Goal: Task Accomplishment & Management: Complete application form

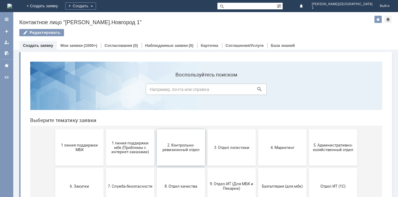
click at [183, 141] on button "2. Контрольно-ревизионный отдел" at bounding box center [181, 147] width 48 height 36
click at [88, 143] on span "1 линия поддержки МБК" at bounding box center [79, 147] width 45 height 9
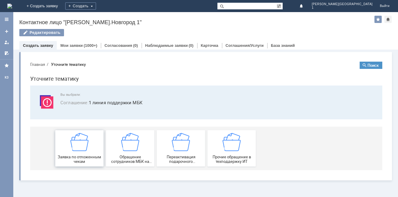
click at [88, 144] on img at bounding box center [79, 142] width 18 height 18
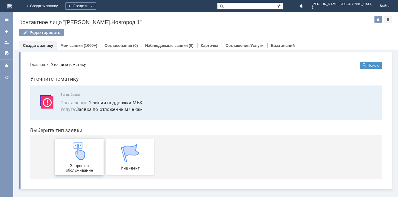
click at [88, 149] on div "Запрос на обслуживание" at bounding box center [79, 156] width 45 height 31
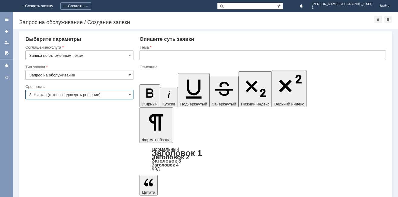
click at [70, 96] on input "3. Низкая (готовы подождать решение)" at bounding box center [79, 95] width 108 height 10
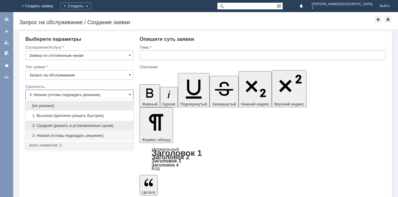
click at [59, 125] on span "2. Средняя (решить в установленные сроки)" at bounding box center [79, 125] width 100 height 5
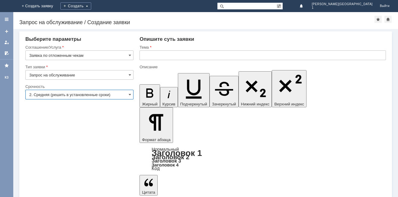
type input "2. Средняя (решить в установленные сроки)"
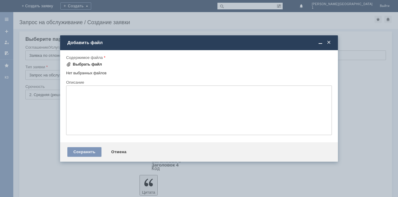
click at [90, 64] on div "Выбрать файл" at bounding box center [87, 64] width 29 height 5
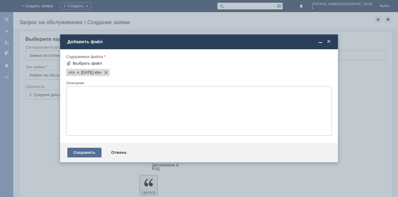
click at [79, 152] on div "Сохранить" at bounding box center [84, 153] width 34 height 10
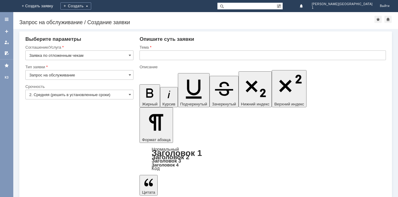
click at [172, 57] on input "text" at bounding box center [262, 55] width 246 height 10
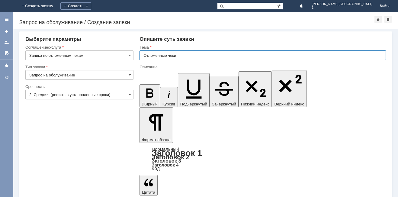
type input "Отложенные чеки"
